Goal: Task Accomplishment & Management: Use online tool/utility

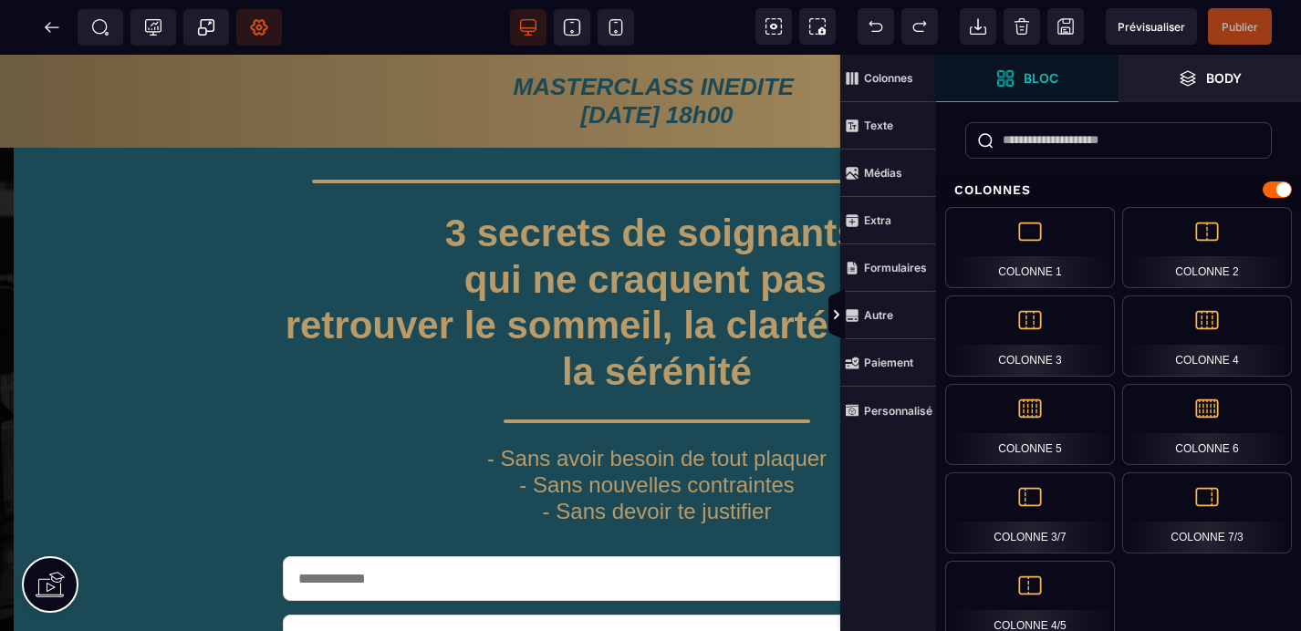
click at [261, 29] on icon at bounding box center [259, 27] width 18 height 18
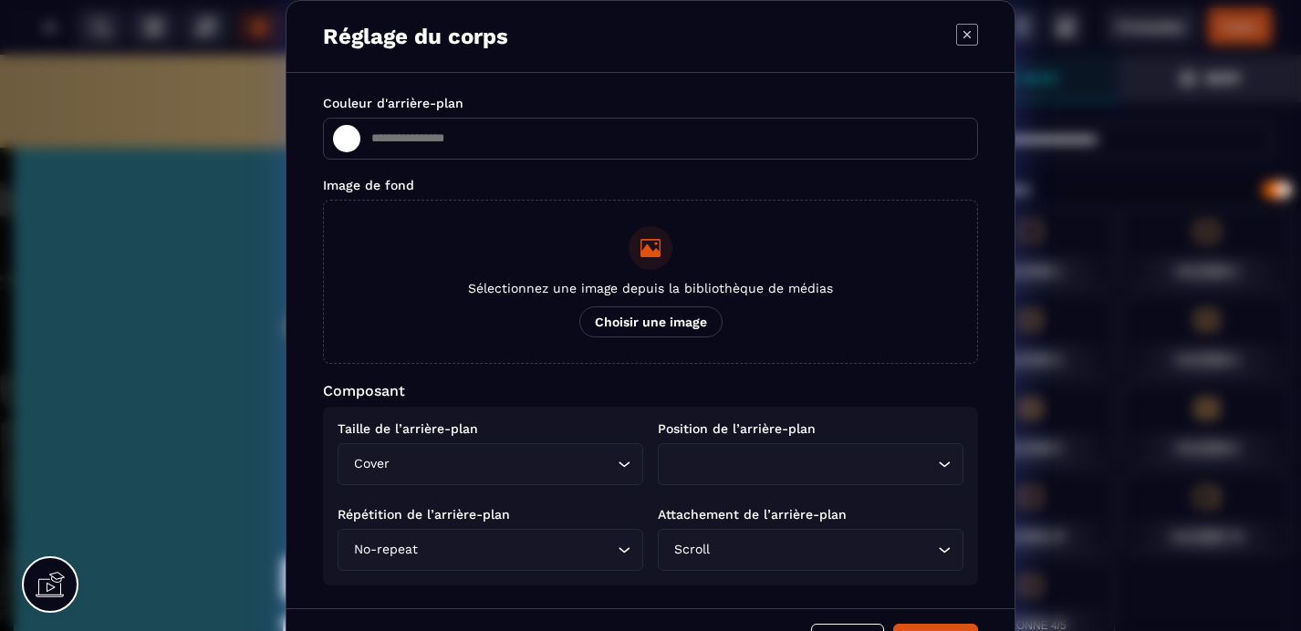
type input "*******"
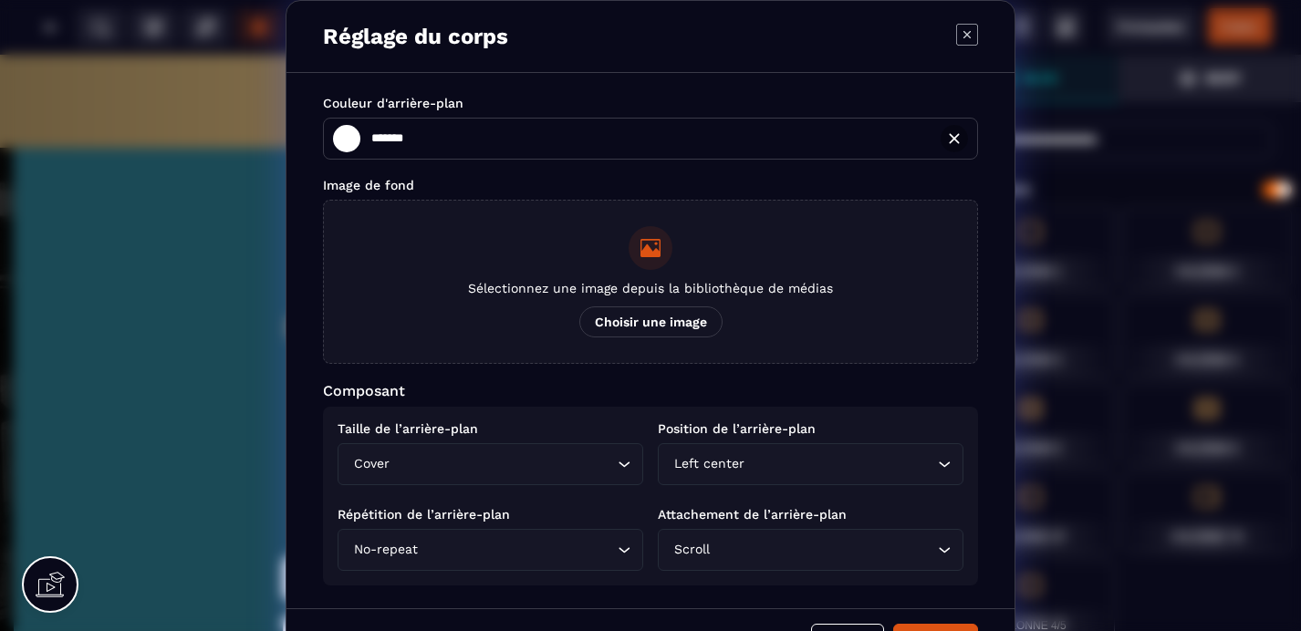
click at [648, 317] on span "Choisir une image" at bounding box center [650, 322] width 143 height 31
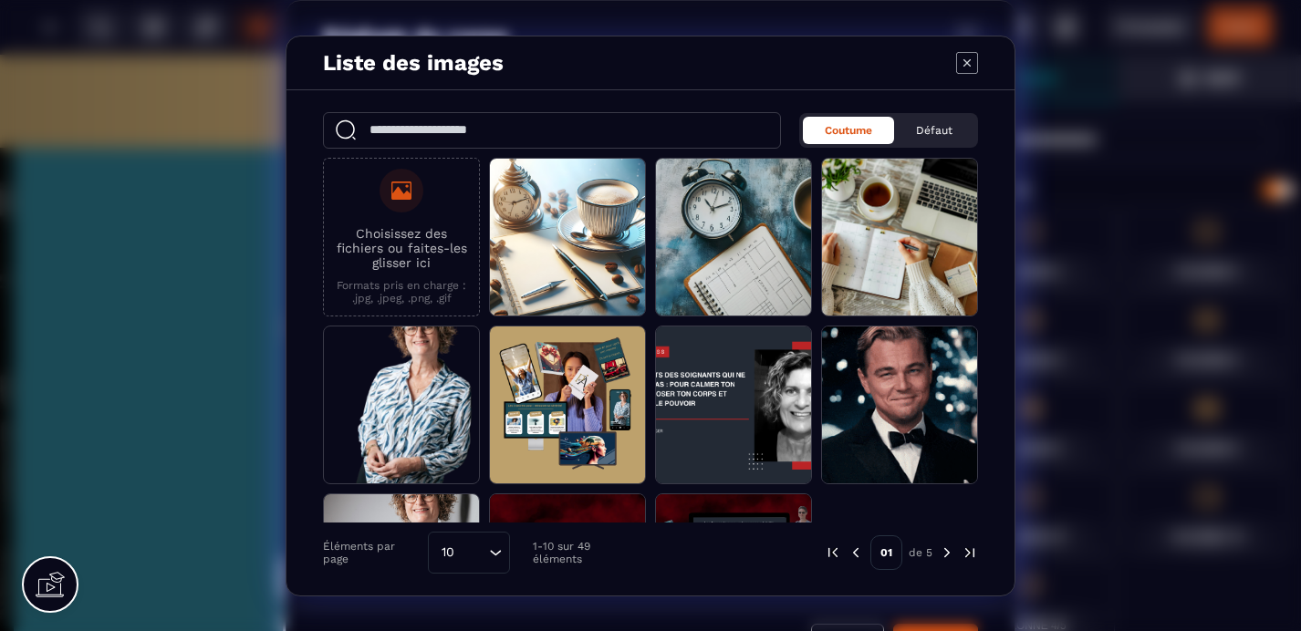
click at [396, 209] on div "Modal window" at bounding box center [402, 191] width 44 height 44
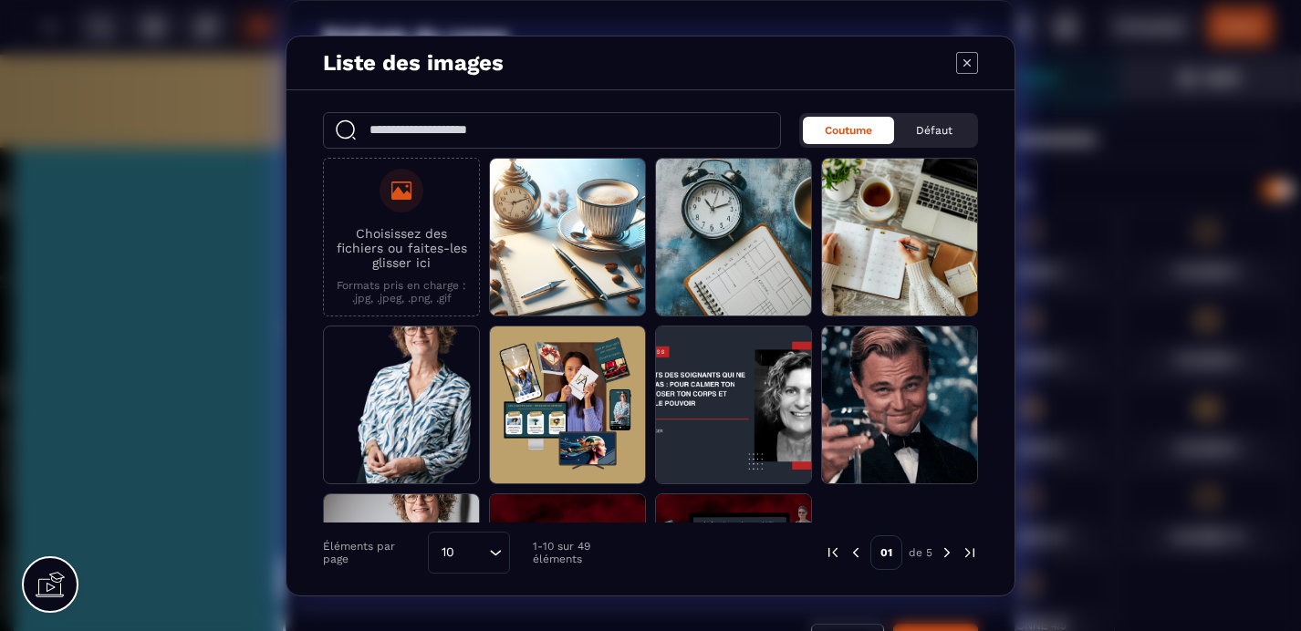
click at [0, 0] on input "Choisissez des fichiers ou faites-les glisser ici Formats pris en charge : .jpg…" at bounding box center [0, 0] width 0 height 0
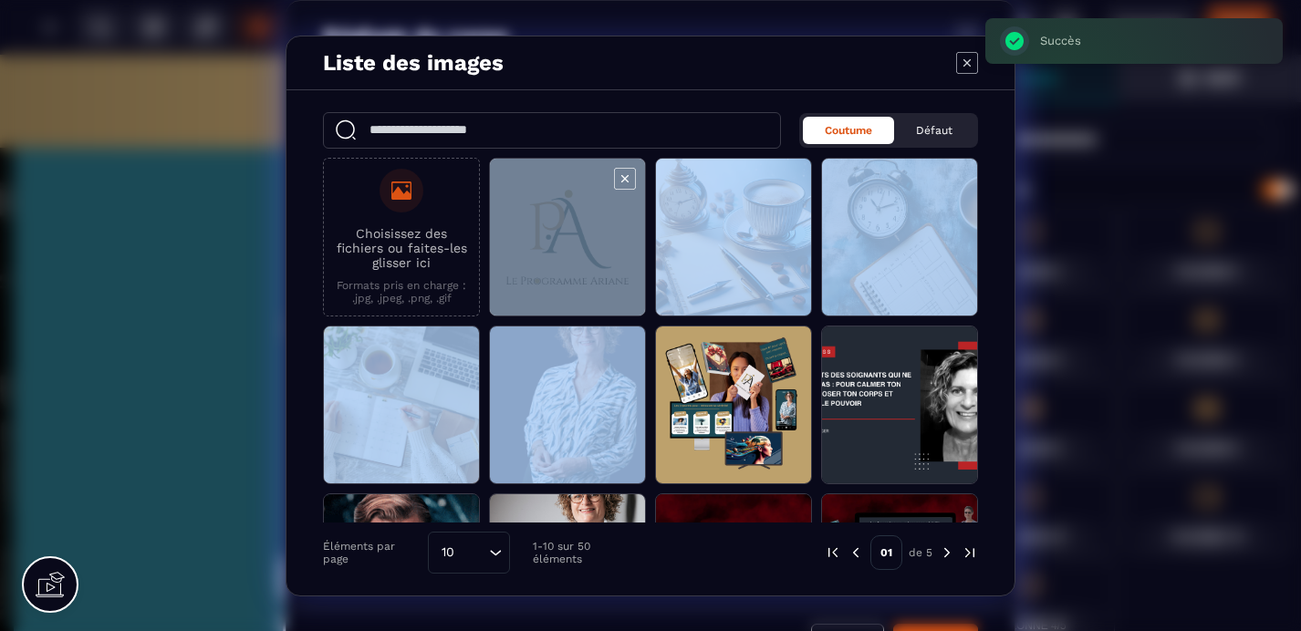
drag, startPoint x: 665, startPoint y: 364, endPoint x: 561, endPoint y: 220, distance: 177.8
click at [561, 220] on div "Choisissez des fichiers ou faites-les glisser ici Formats pris en charge : .jpg…" at bounding box center [650, 405] width 655 height 495
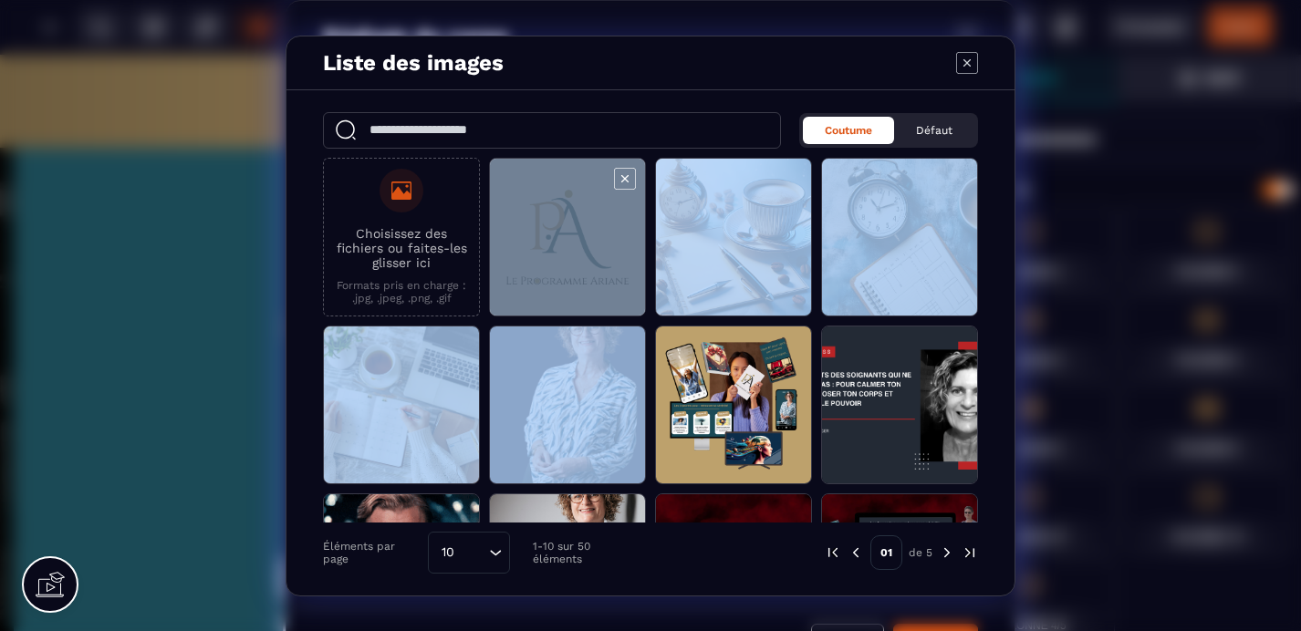
click at [567, 245] on span "Modal window" at bounding box center [567, 238] width 155 height 159
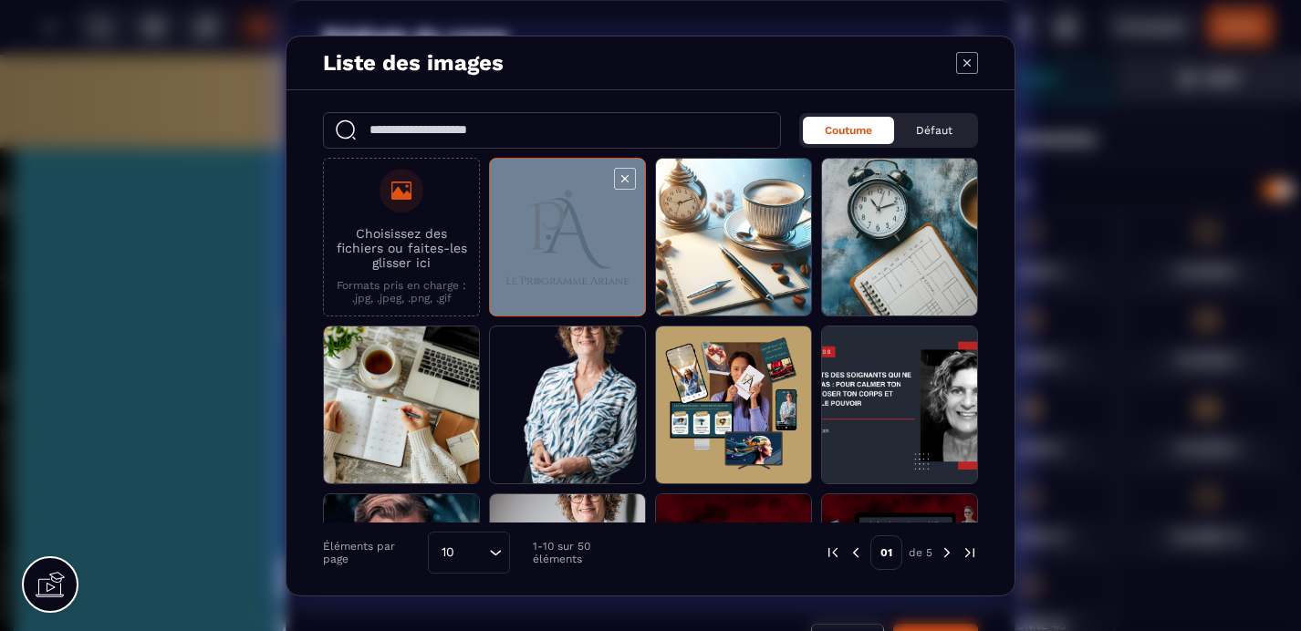
click at [567, 245] on span "Modal window" at bounding box center [567, 238] width 155 height 159
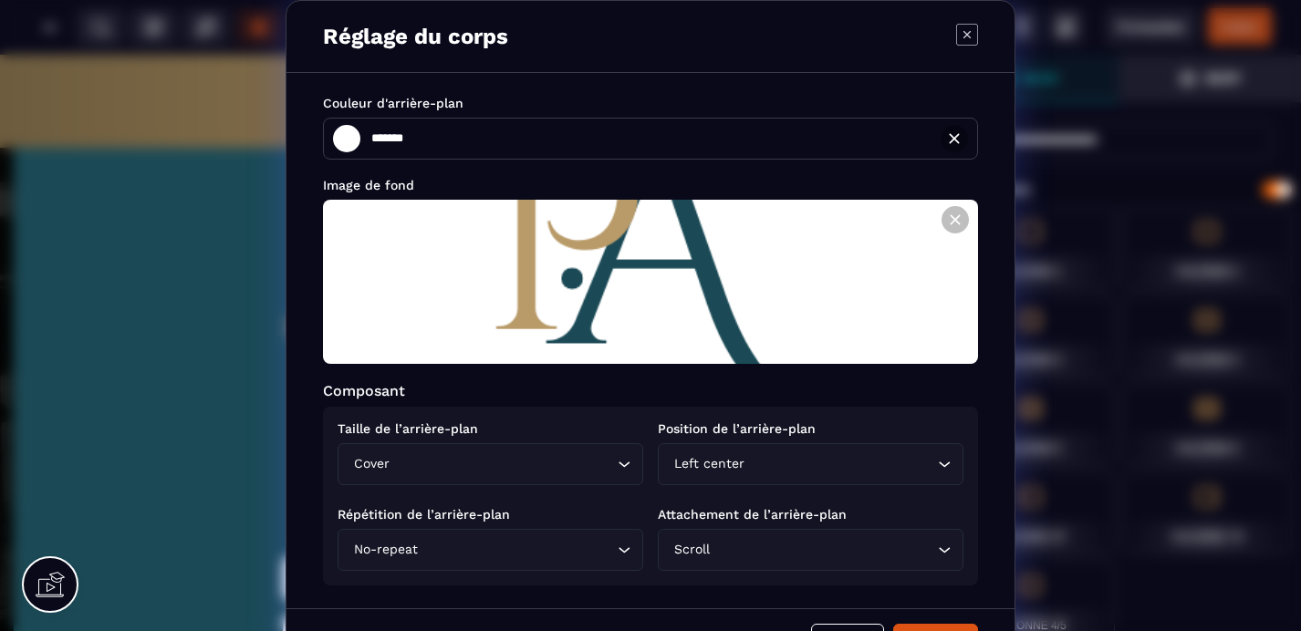
drag, startPoint x: 663, startPoint y: 251, endPoint x: 661, endPoint y: 284, distance: 33.0
click at [626, 465] on icon "Search for option" at bounding box center [624, 464] width 18 height 18
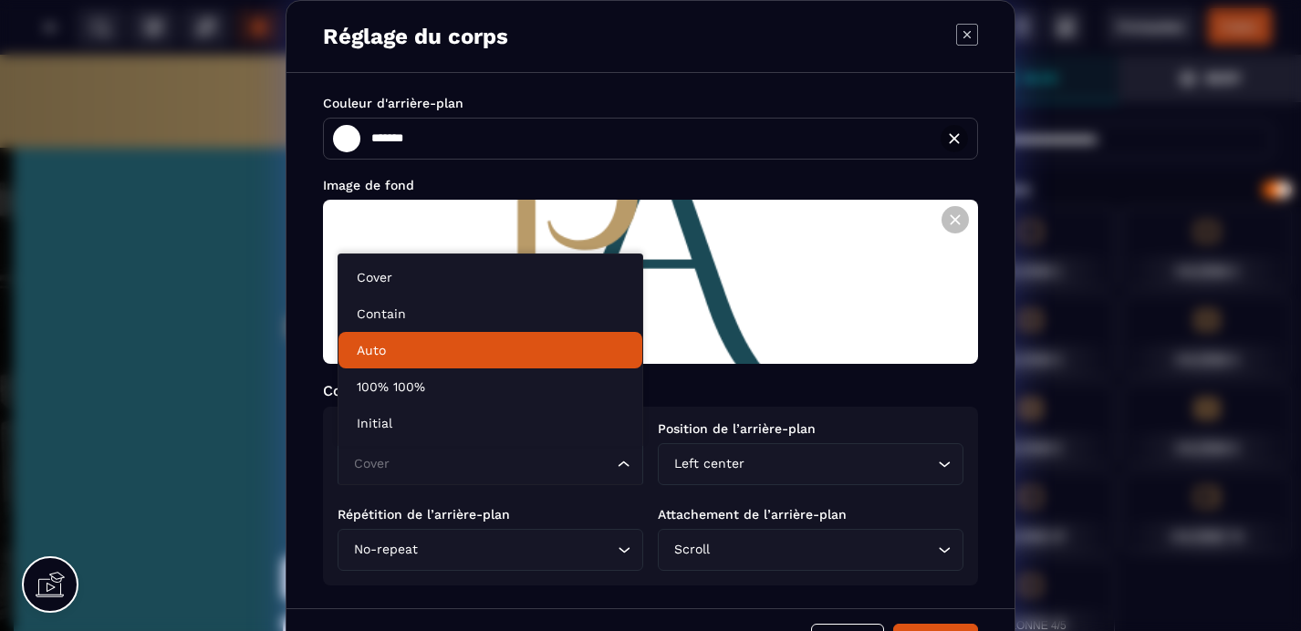
click at [446, 347] on p "Auto" at bounding box center [490, 350] width 267 height 18
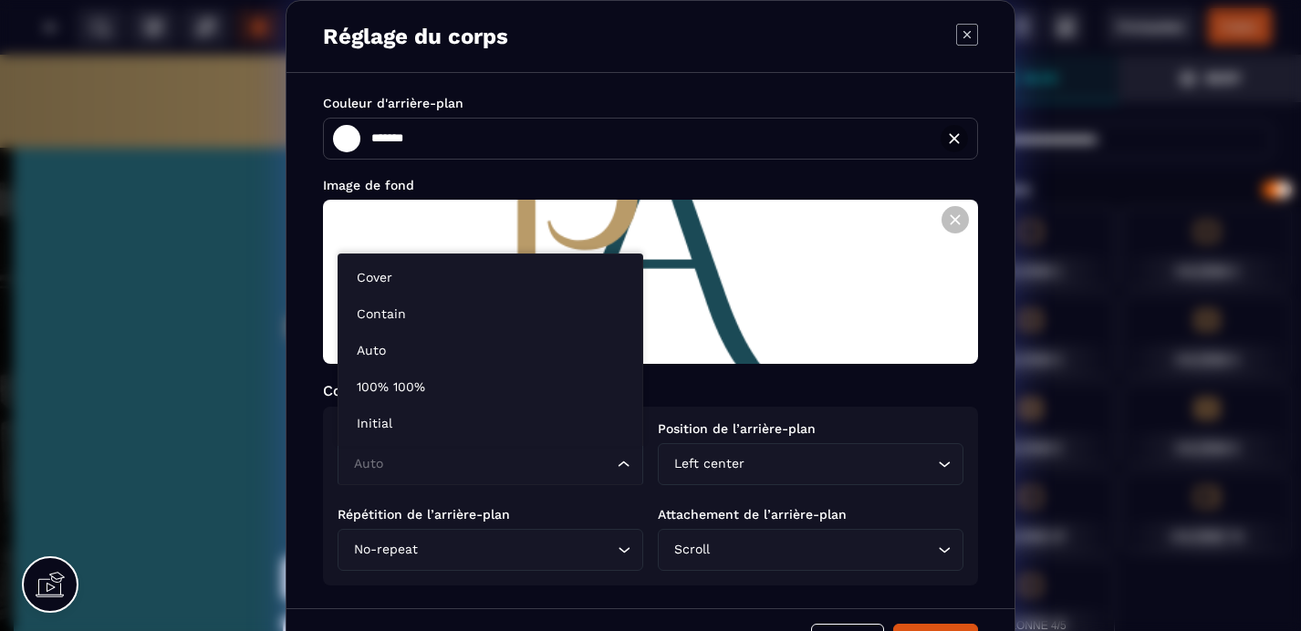
click at [620, 465] on icon "Search for option" at bounding box center [624, 464] width 18 height 18
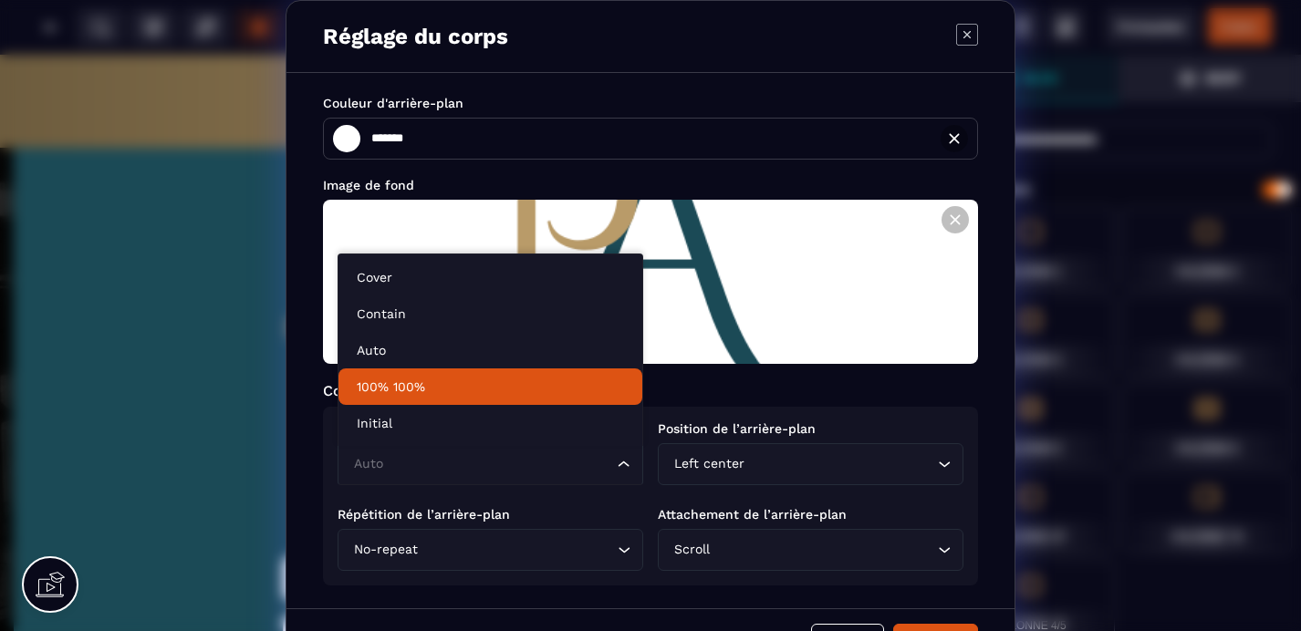
click at [427, 383] on p "100% 100%" at bounding box center [490, 387] width 267 height 18
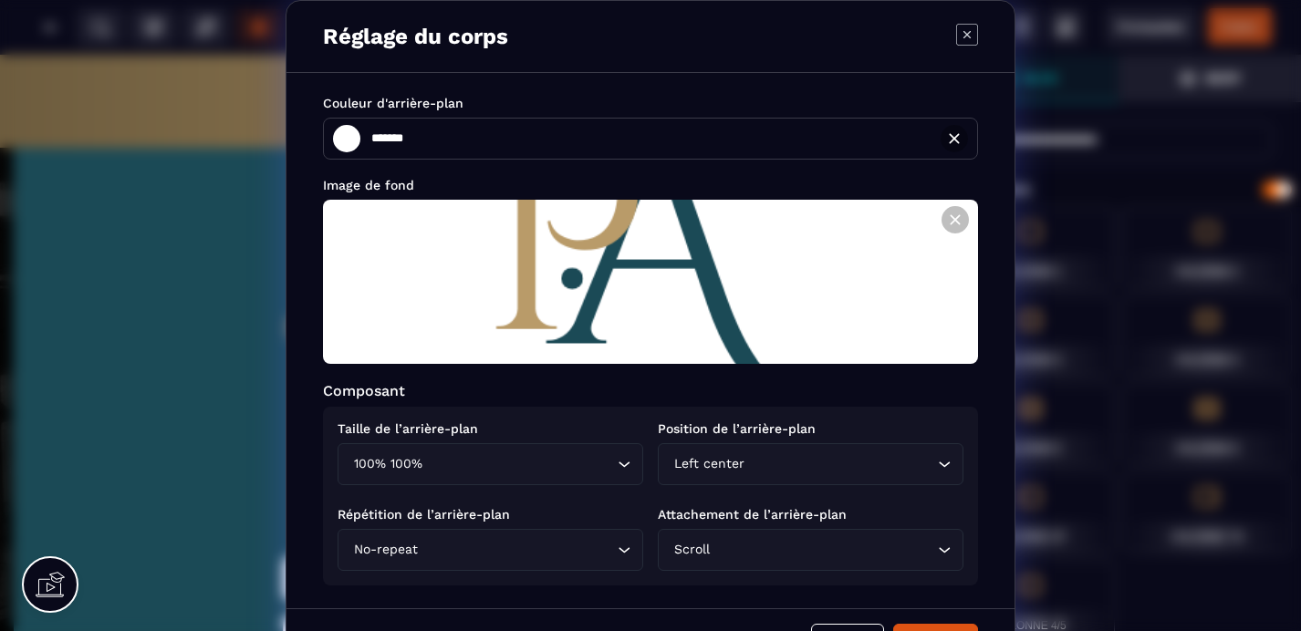
click at [625, 467] on icon "Search for option" at bounding box center [624, 464] width 18 height 18
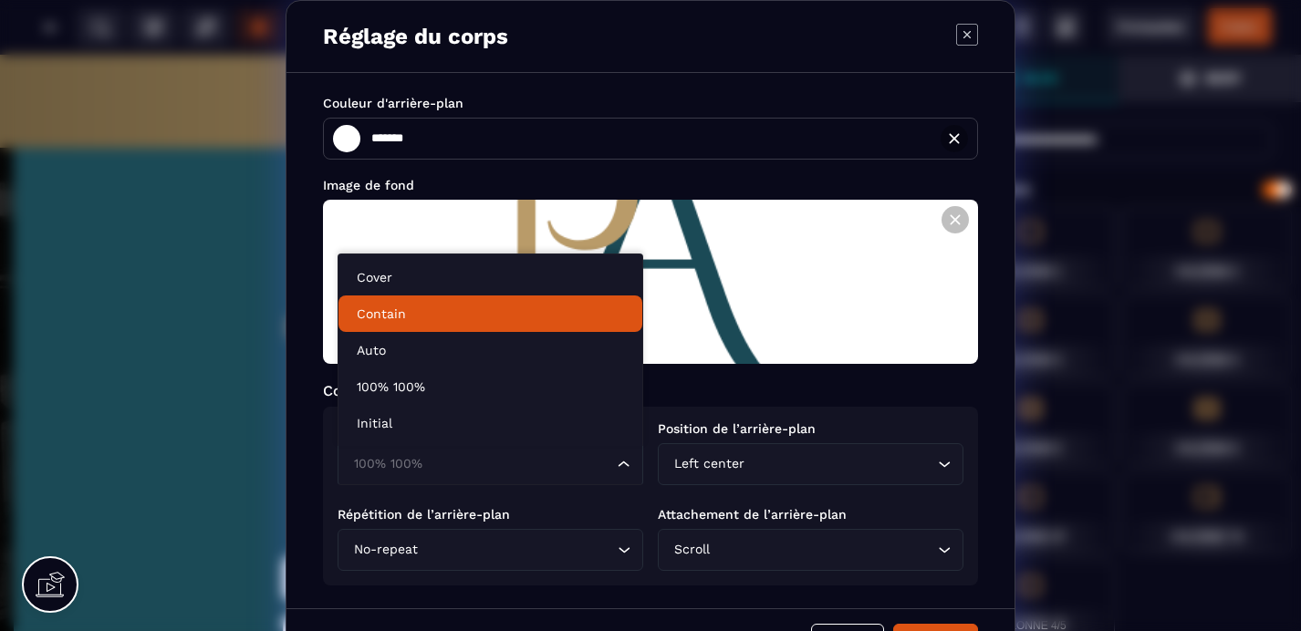
click at [453, 316] on p "Contain" at bounding box center [490, 314] width 267 height 18
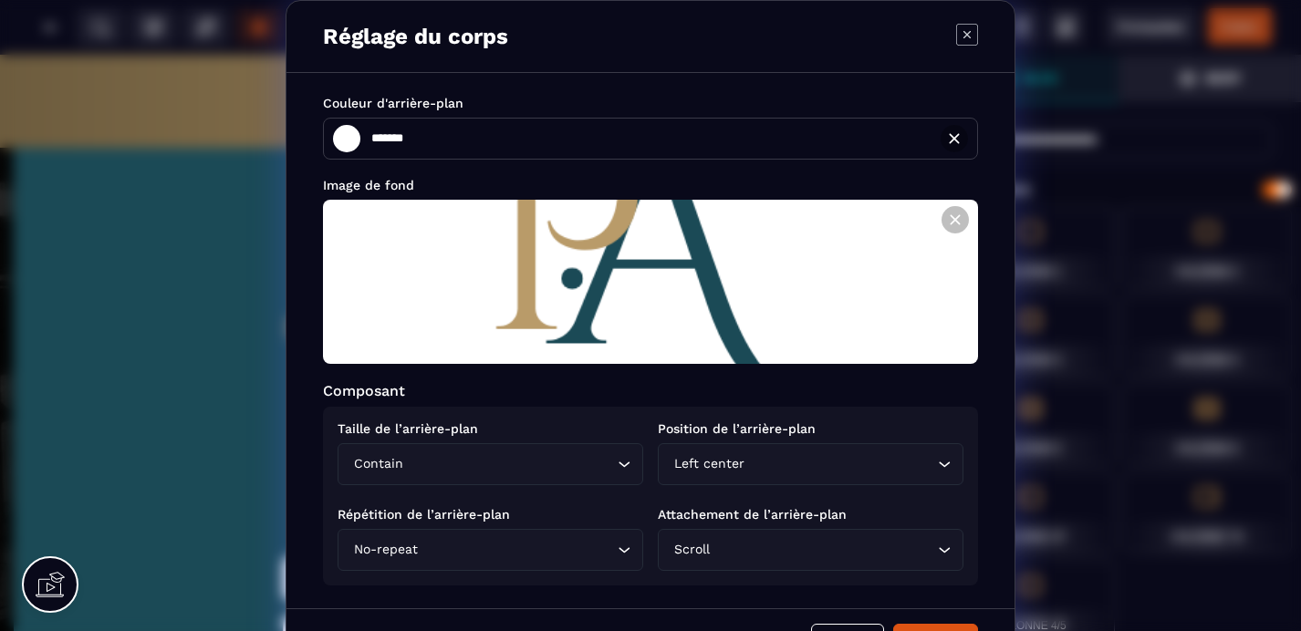
click at [625, 464] on icon "Search for option" at bounding box center [624, 464] width 18 height 18
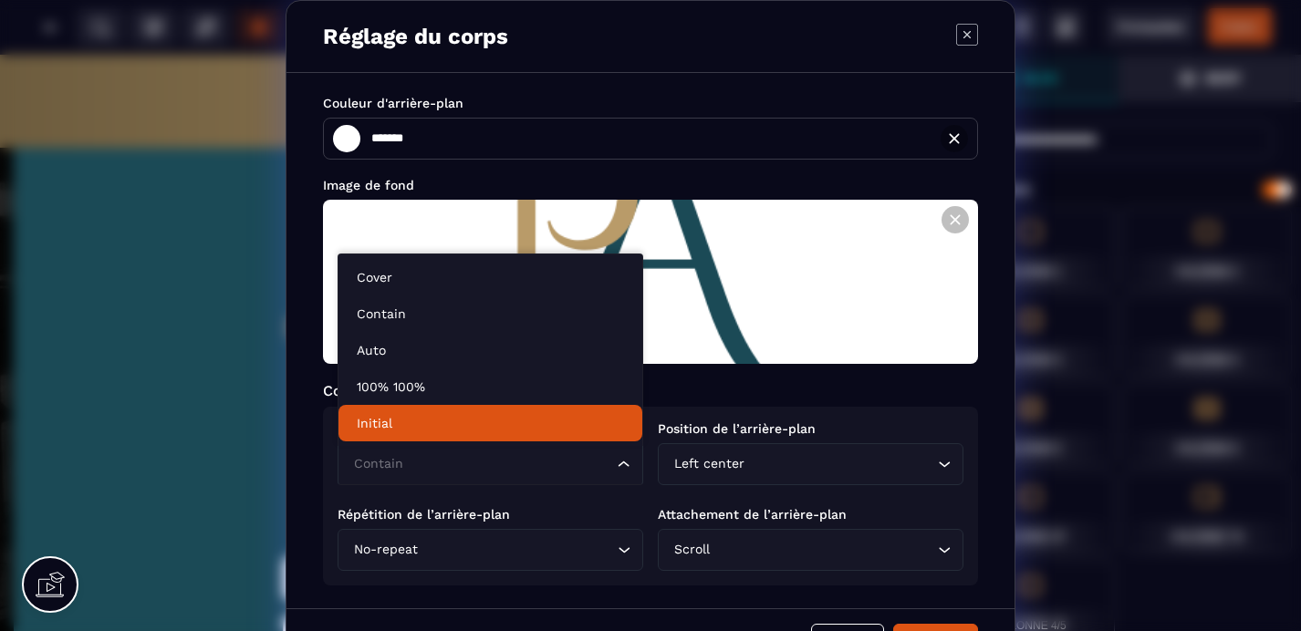
click at [423, 415] on p "Initial" at bounding box center [490, 423] width 267 height 18
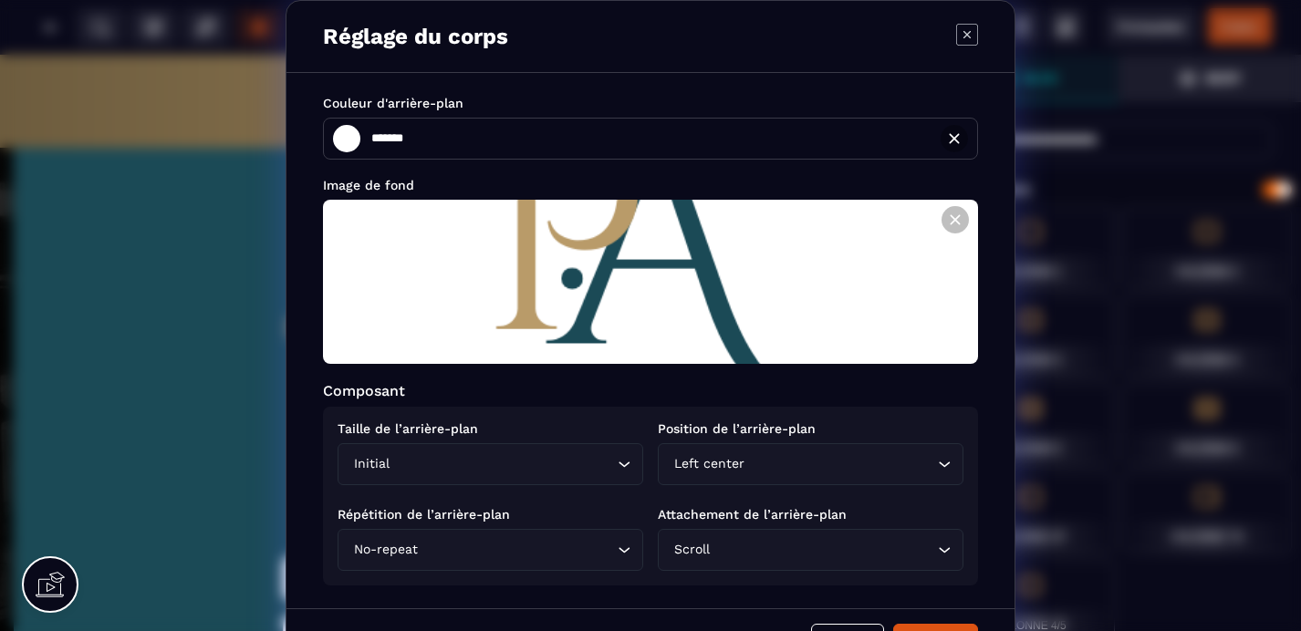
scroll to position [53, 0]
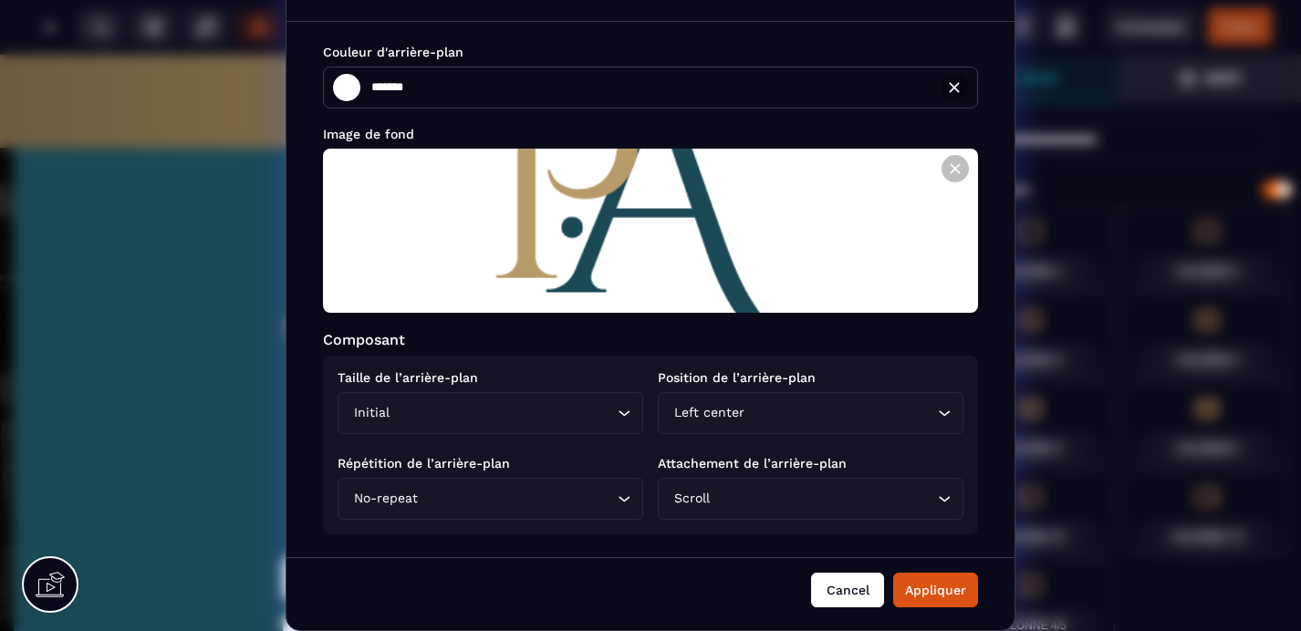
click at [856, 587] on button "Cancel" at bounding box center [847, 590] width 73 height 35
type input "*******"
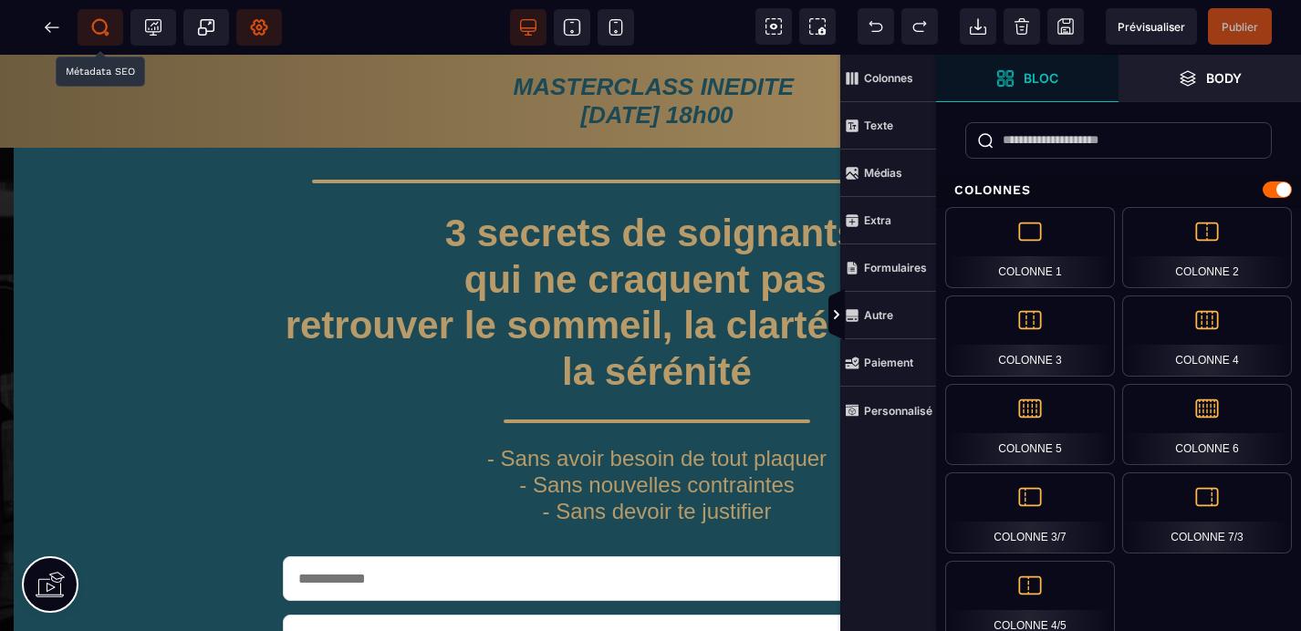
click at [102, 26] on icon at bounding box center [100, 27] width 18 height 18
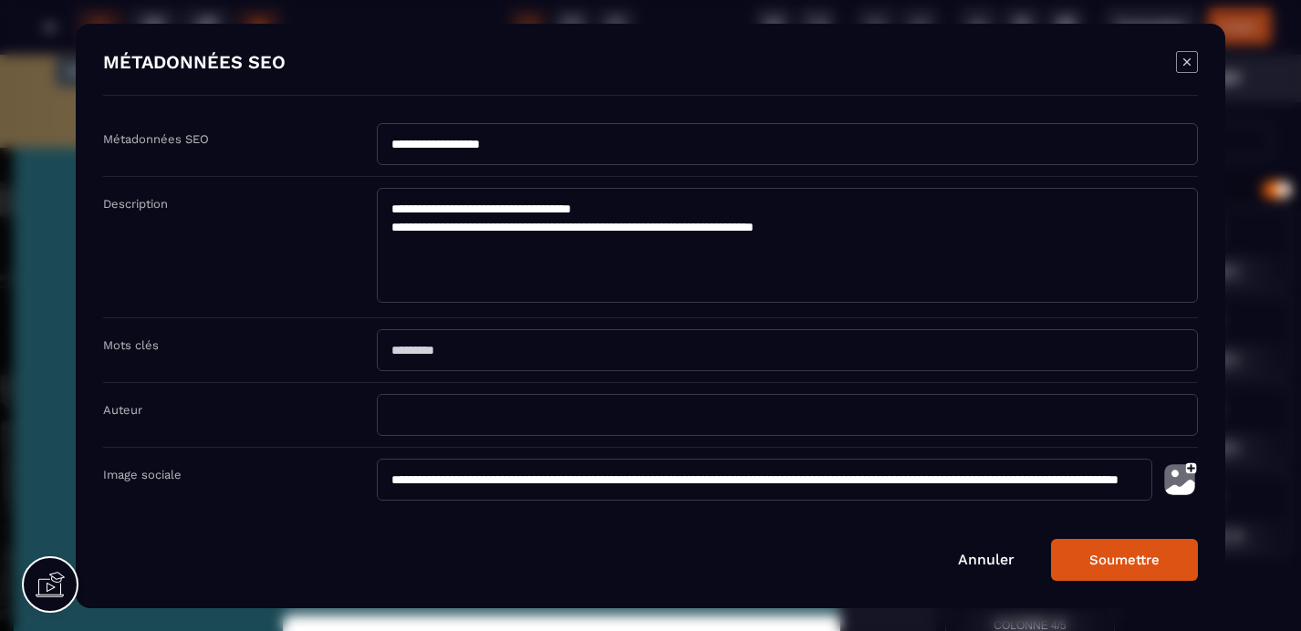
click at [1184, 481] on img "Modal window" at bounding box center [1180, 480] width 36 height 42
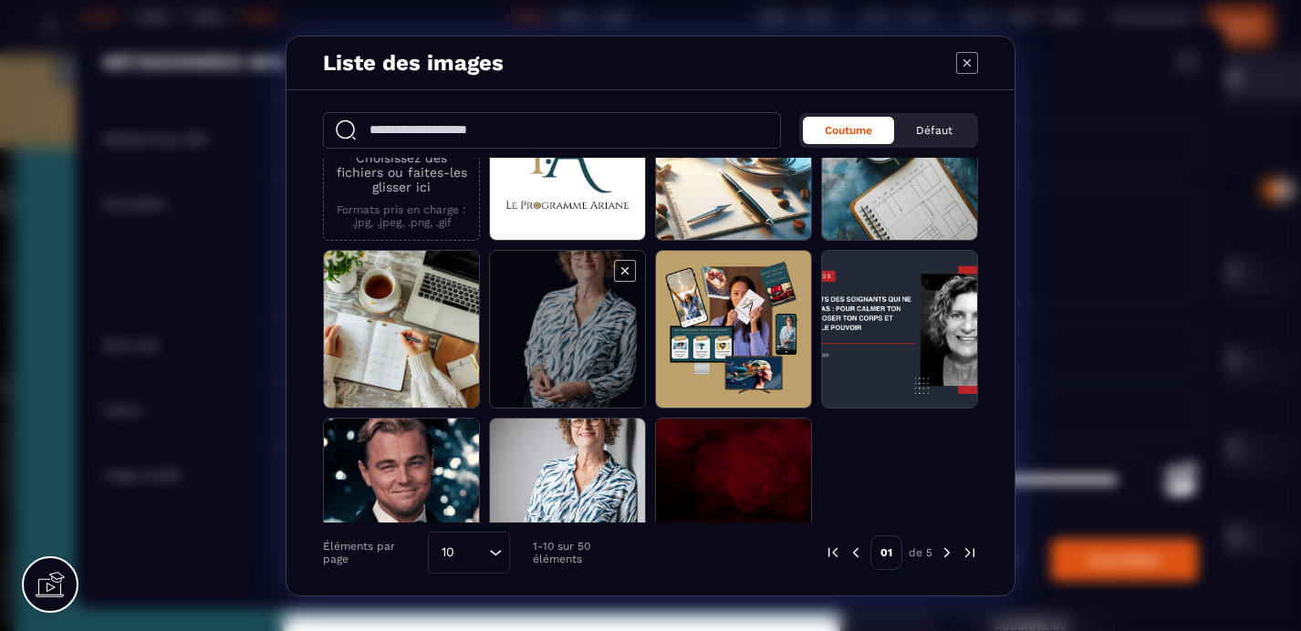
scroll to position [0, 0]
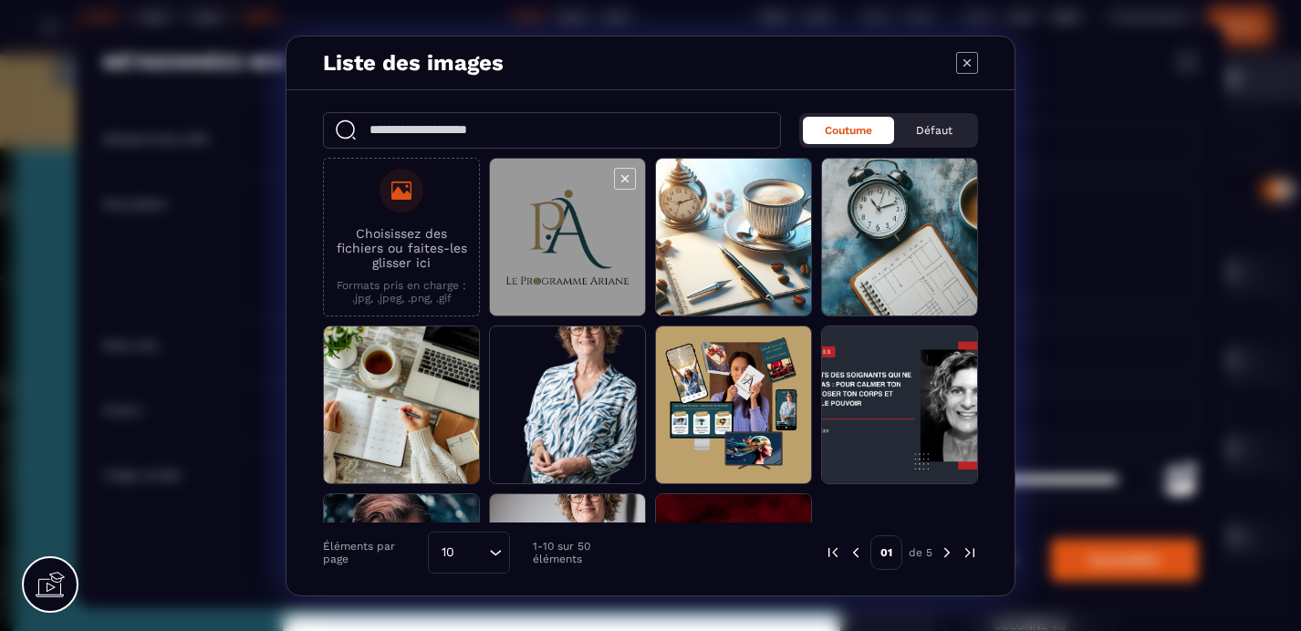
click at [568, 205] on span "Modal window" at bounding box center [567, 238] width 155 height 159
click at [589, 214] on span "Modal window" at bounding box center [567, 238] width 155 height 159
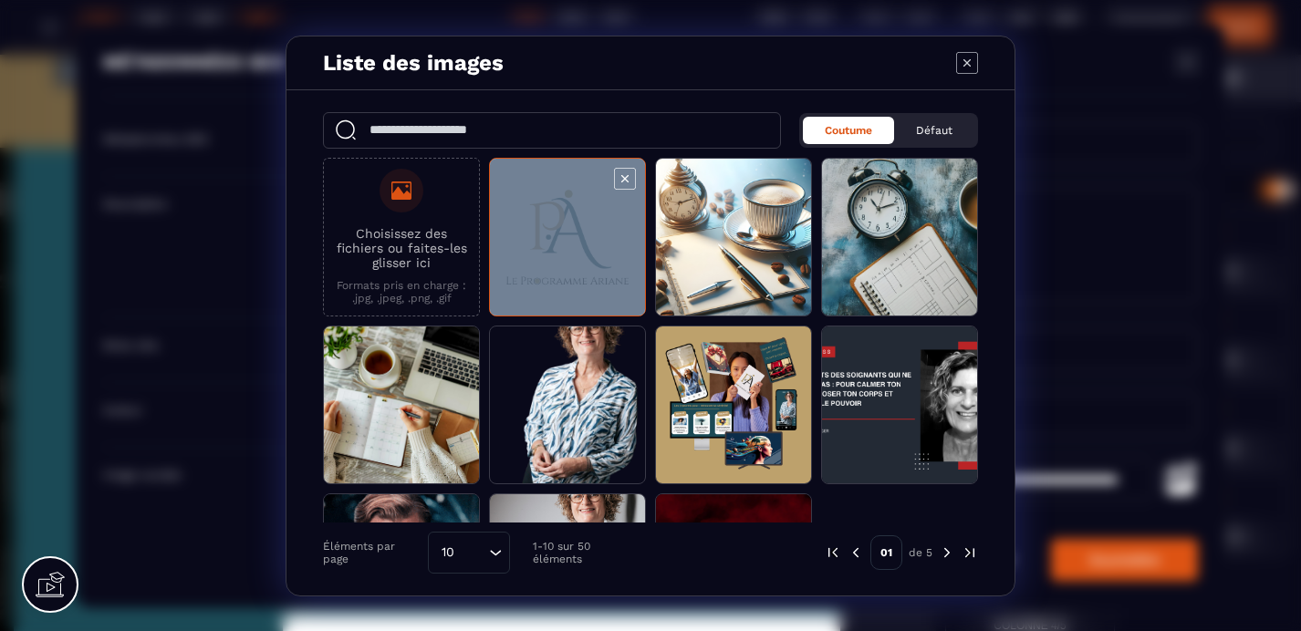
click at [589, 214] on span "Modal window" at bounding box center [567, 238] width 155 height 159
type input "**********"
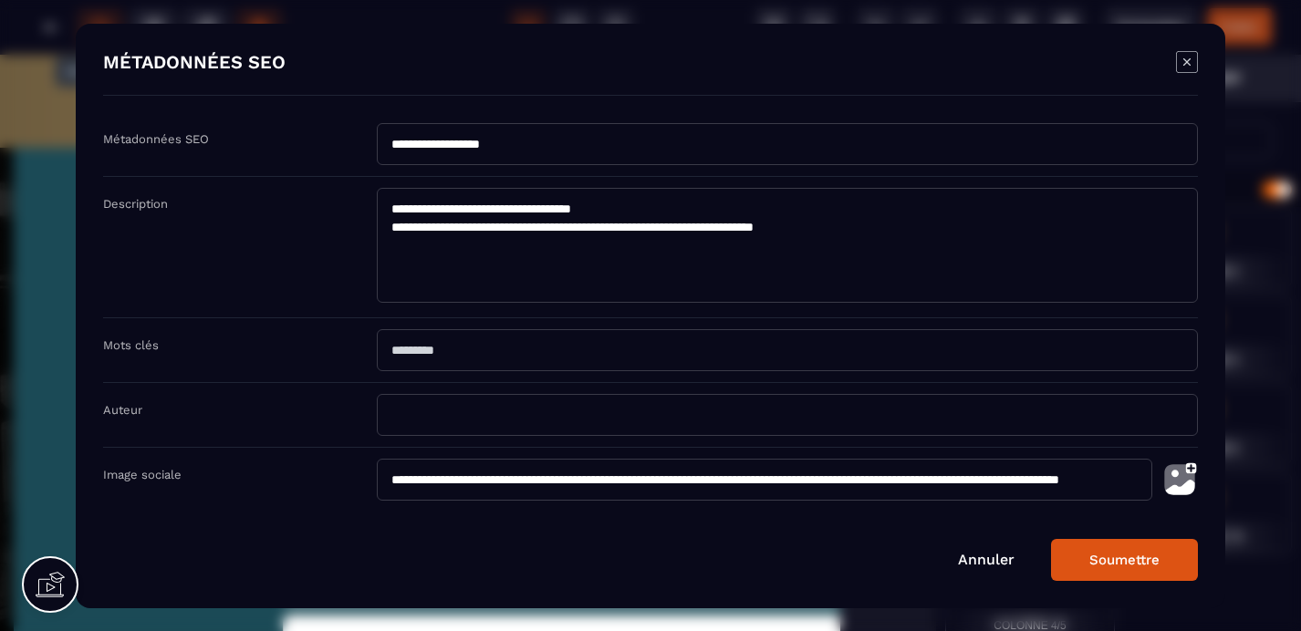
click at [1137, 558] on button "Soumettre" at bounding box center [1124, 560] width 147 height 42
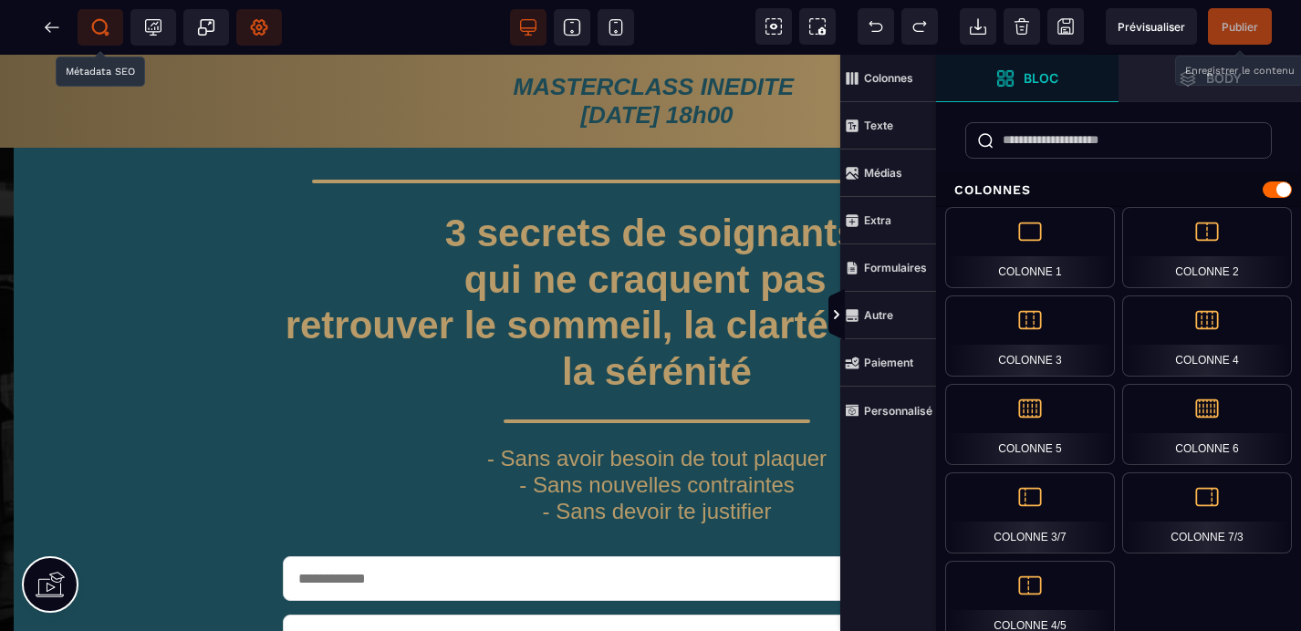
click at [1242, 25] on span "Publier" at bounding box center [1240, 27] width 36 height 14
click at [1145, 20] on span "Prévisualiser" at bounding box center [1152, 27] width 68 height 14
click at [53, 25] on icon at bounding box center [52, 27] width 18 height 18
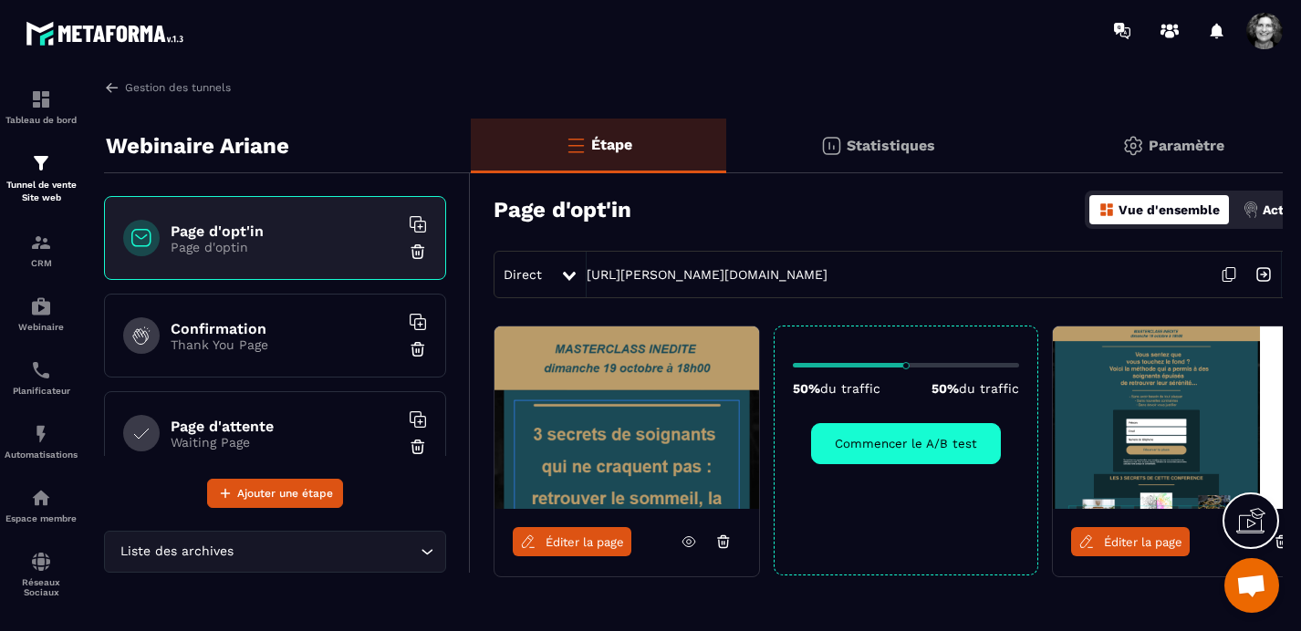
click at [1226, 274] on icon at bounding box center [1230, 273] width 9 height 11
click at [595, 540] on span "Éditer la page" at bounding box center [585, 543] width 78 height 14
